Goal: Check status: Check status

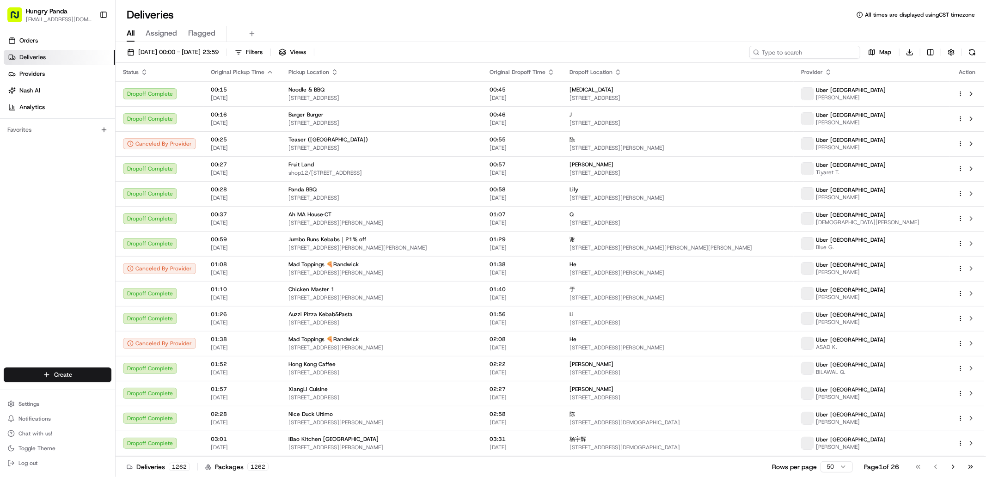
click at [808, 52] on input at bounding box center [804, 52] width 111 height 13
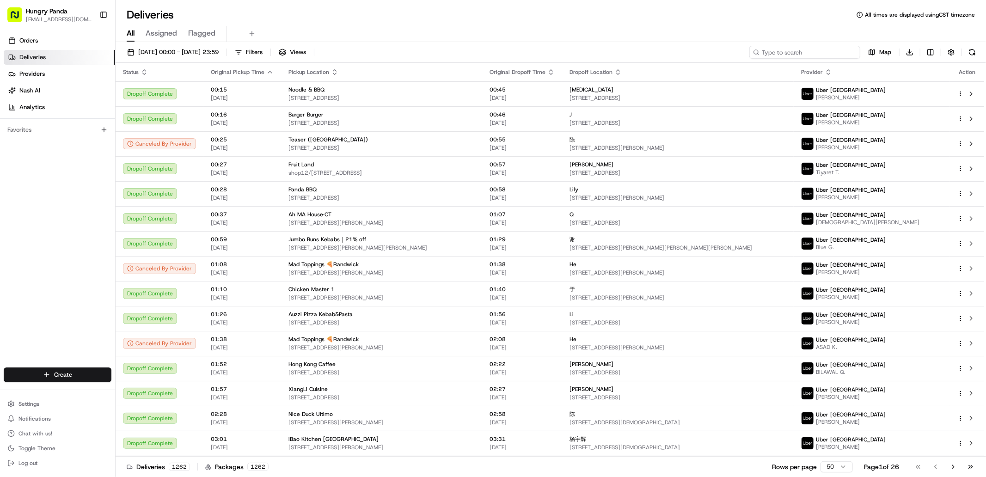
paste input "5464225075059787151456"
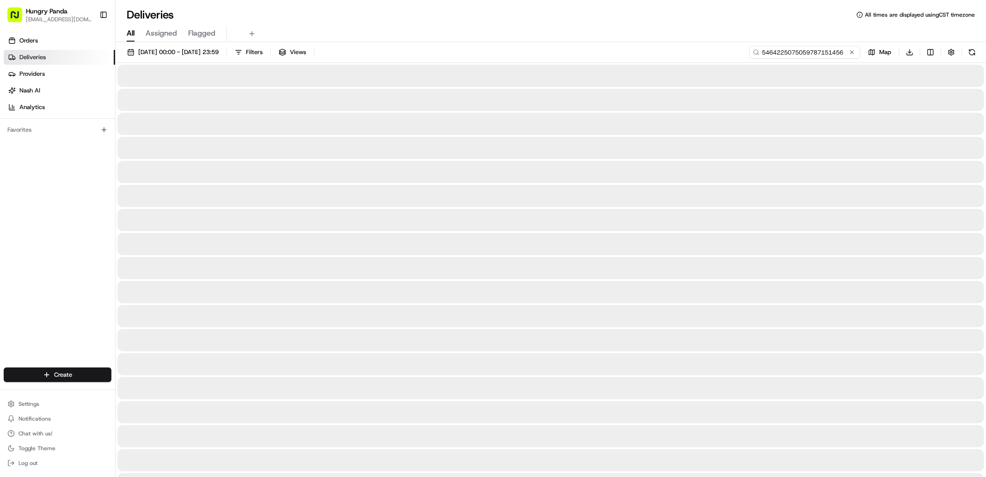
type input "5464225075059787151456"
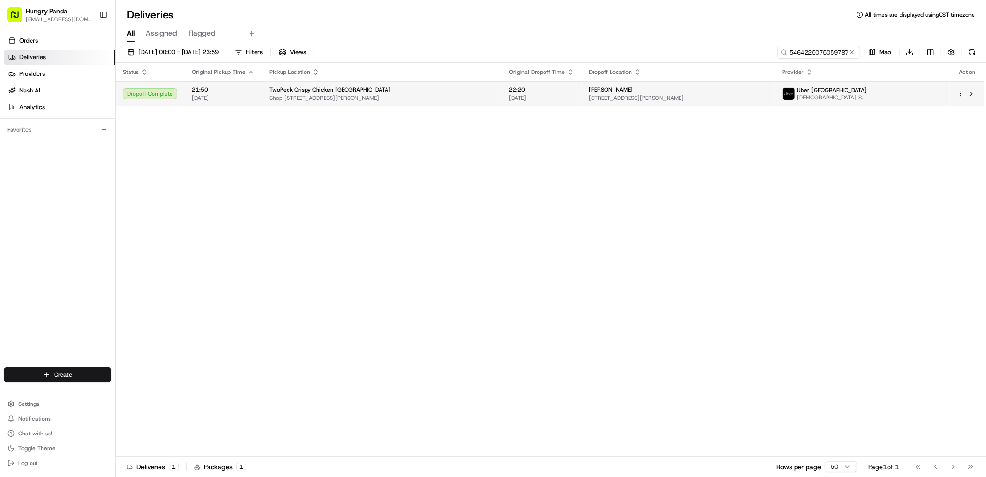
click at [482, 85] on td "TwoPeck Crispy Chicken [GEOGRAPHIC_DATA] Shop [STREET_ADDRESS][PERSON_NAME]" at bounding box center [381, 93] width 239 height 25
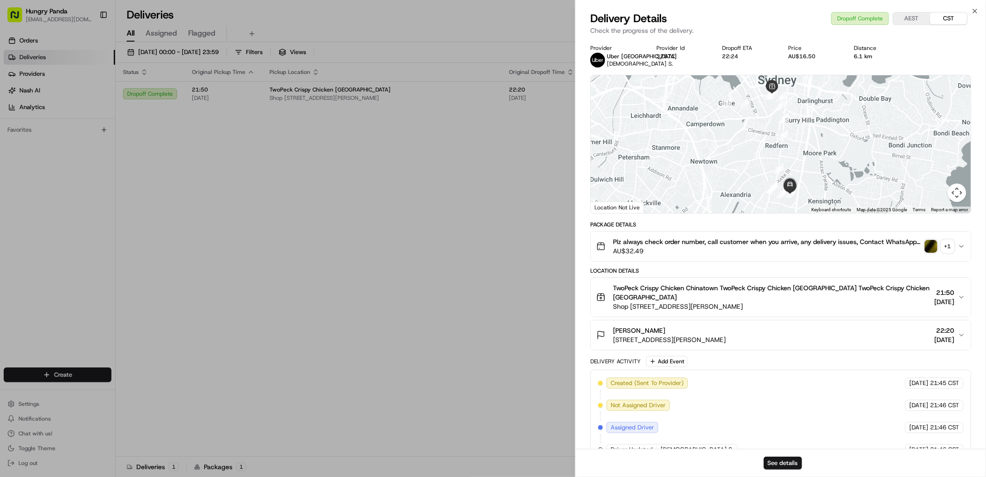
click at [949, 246] on div "+ 1" at bounding box center [947, 246] width 13 height 13
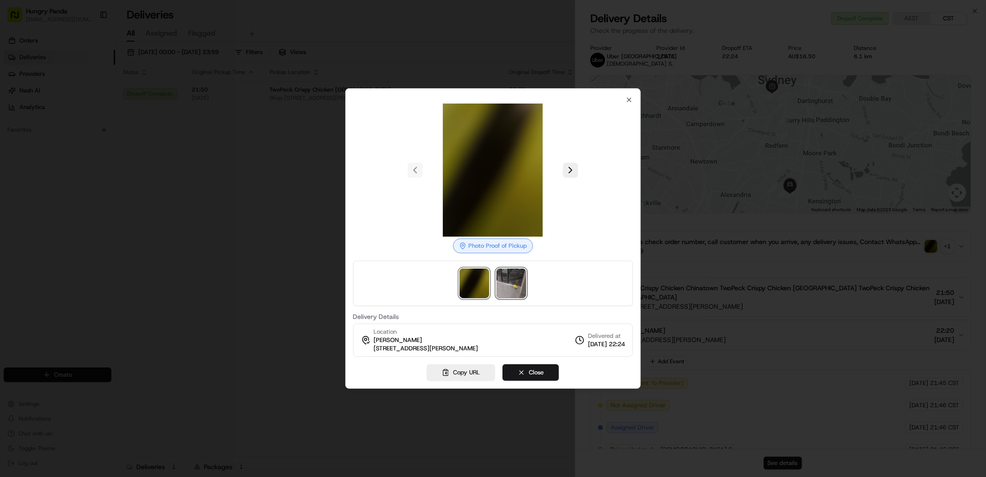
click at [525, 271] on img at bounding box center [511, 284] width 30 height 30
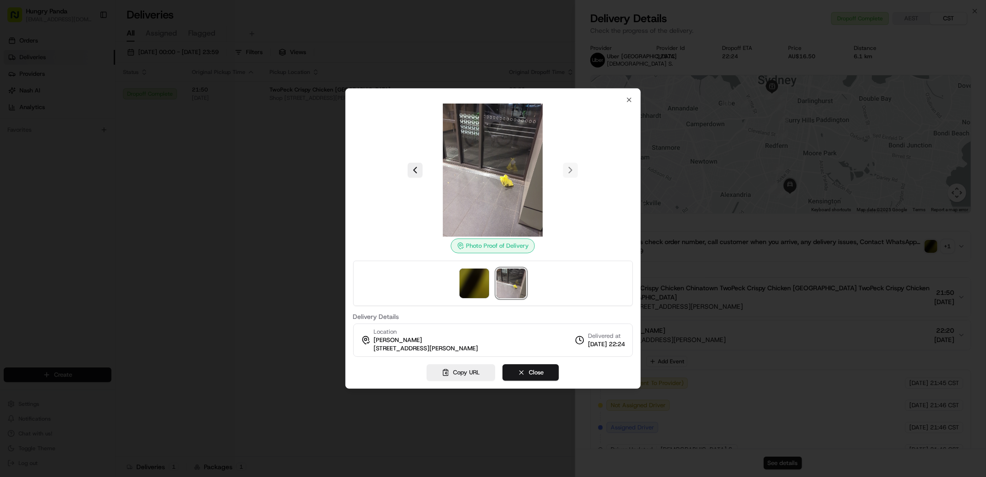
drag, startPoint x: 542, startPoint y: 376, endPoint x: 527, endPoint y: 341, distance: 38.3
click at [542, 376] on button "Close" at bounding box center [530, 372] width 56 height 17
